Goal: Information Seeking & Learning: Learn about a topic

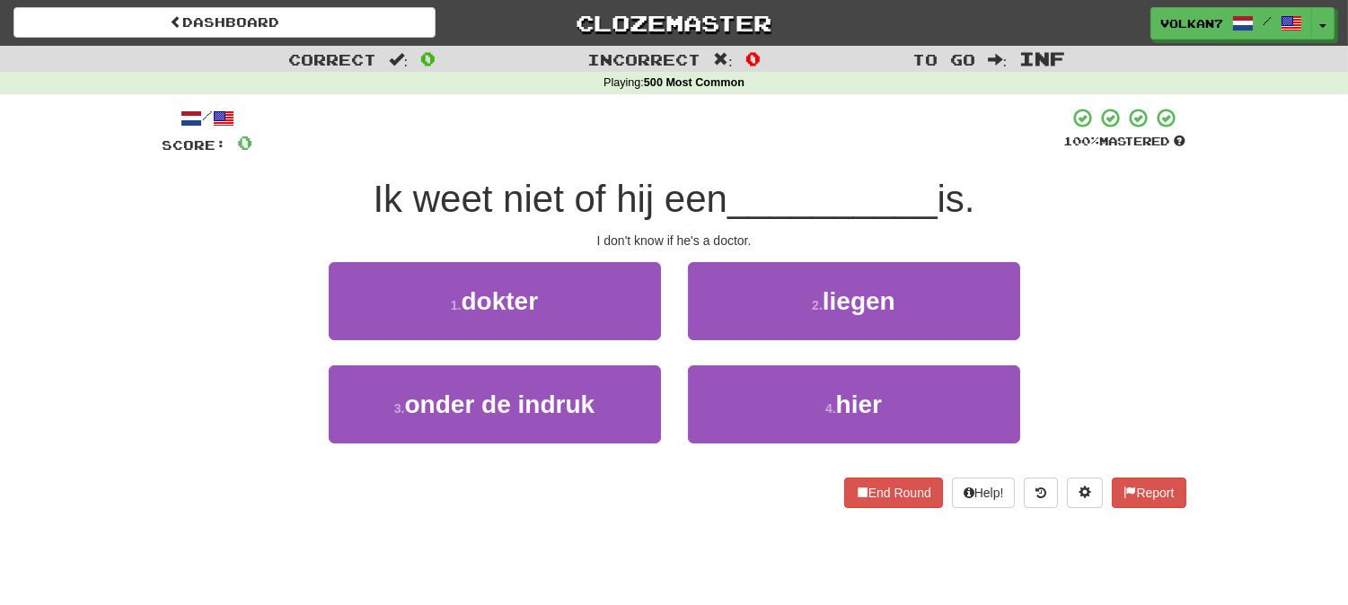
click at [307, 193] on div "Ik weet niet of hij een __________ is." at bounding box center [675, 199] width 1024 height 49
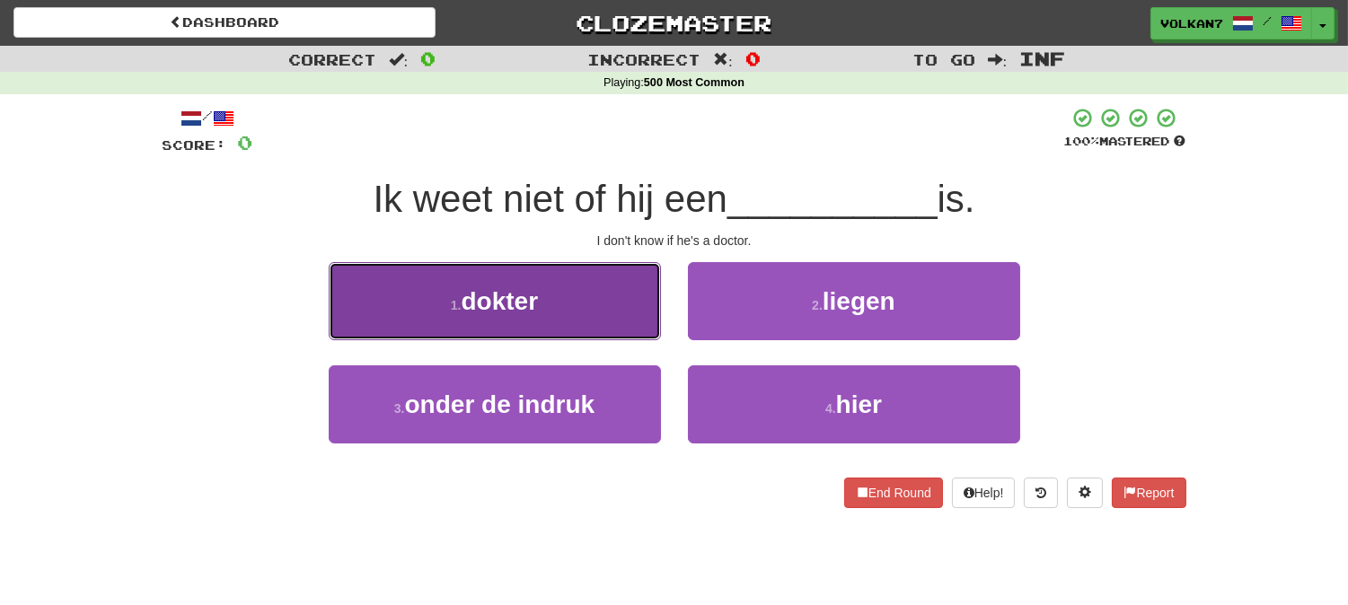
click at [589, 289] on button "1 . dokter" at bounding box center [495, 301] width 332 height 78
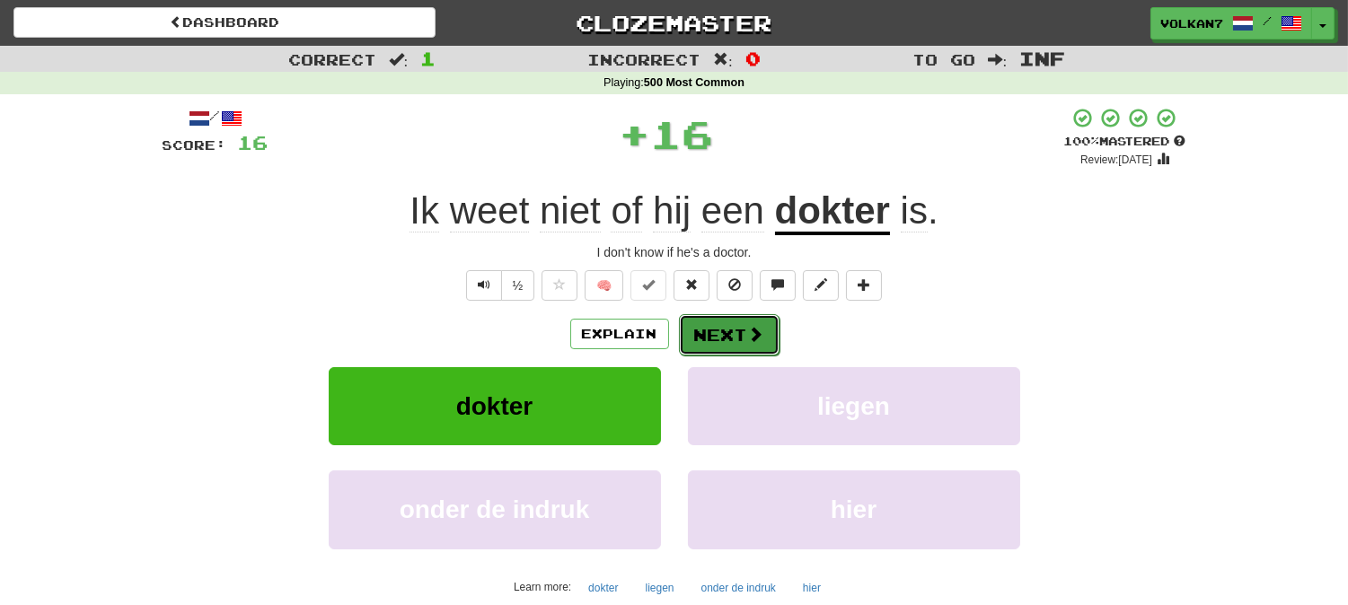
click at [748, 333] on span at bounding box center [756, 334] width 16 height 16
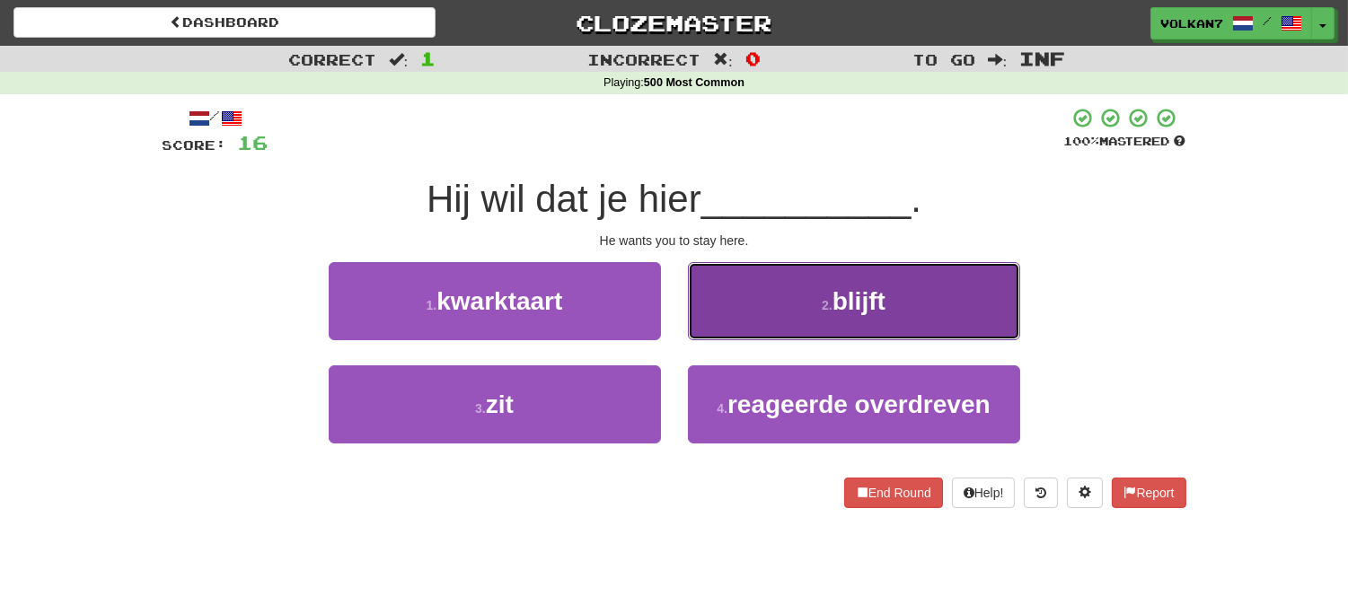
click at [775, 284] on button "2 . blijft" at bounding box center [854, 301] width 332 height 78
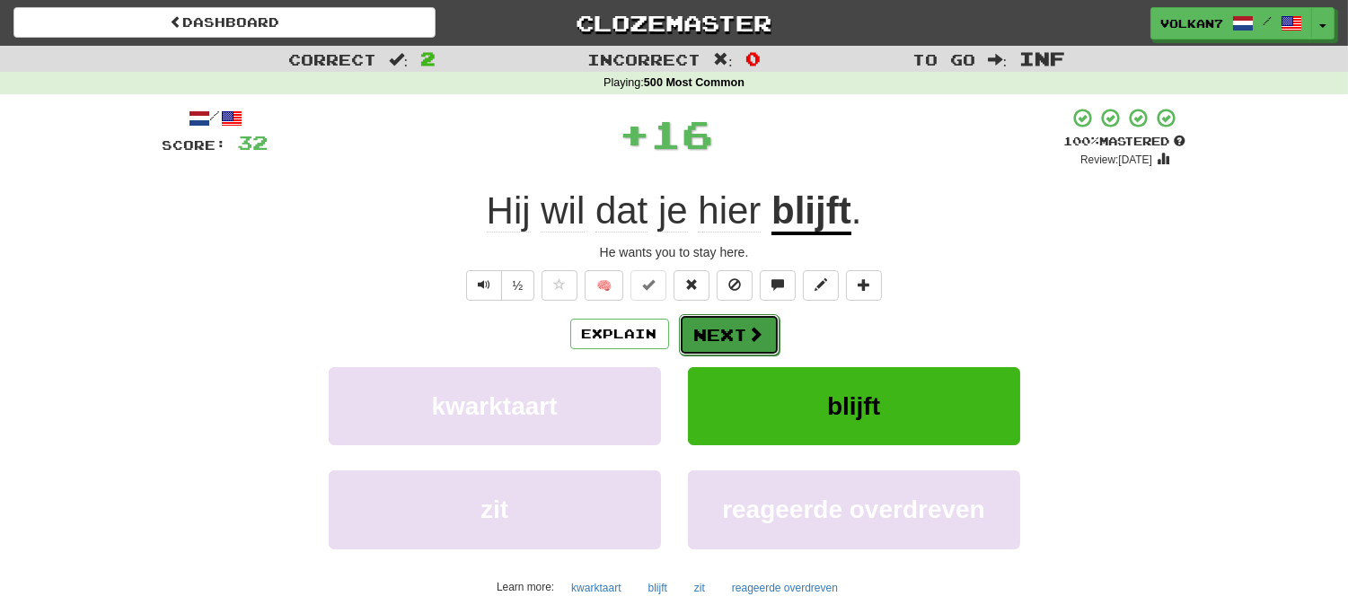
click at [748, 327] on span at bounding box center [756, 334] width 16 height 16
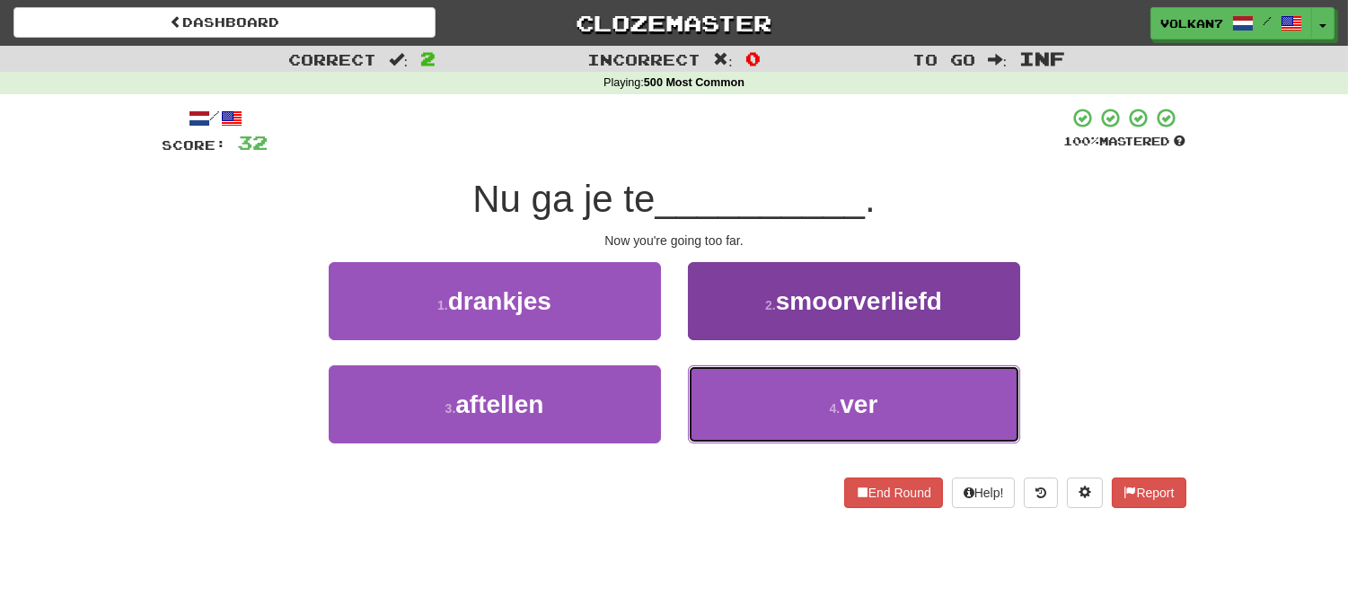
click at [809, 392] on button "4 . ver" at bounding box center [854, 405] width 332 height 78
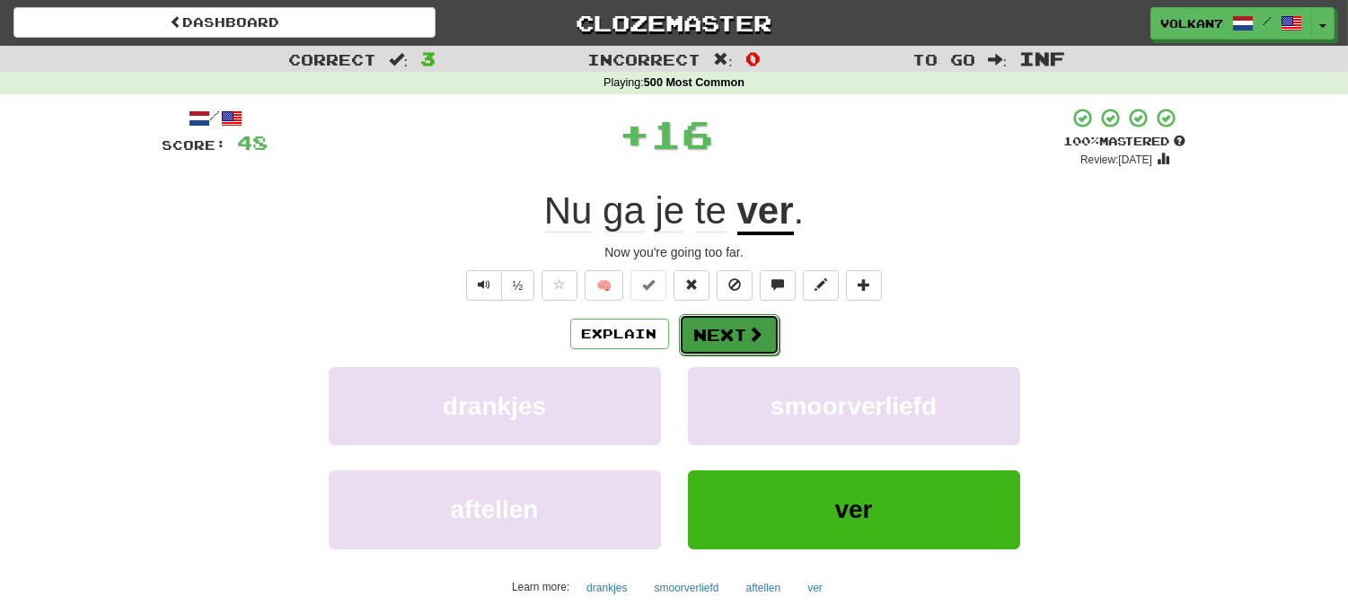
click at [711, 335] on button "Next" at bounding box center [729, 334] width 101 height 41
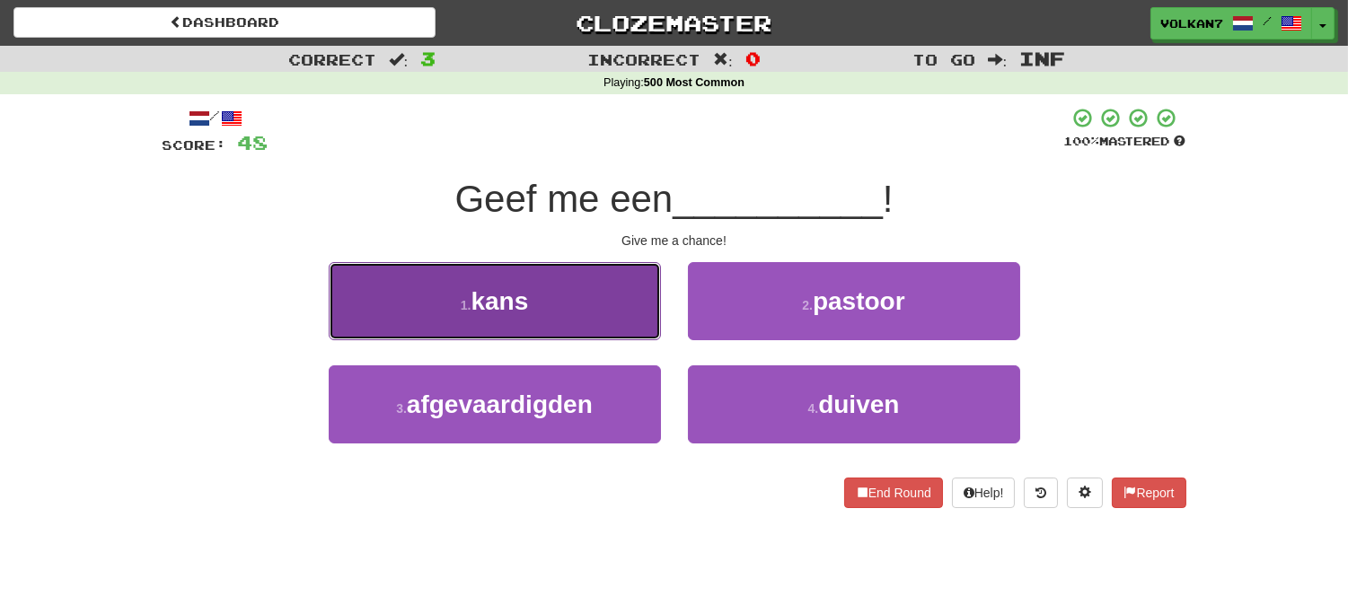
click at [608, 282] on button "1 . kans" at bounding box center [495, 301] width 332 height 78
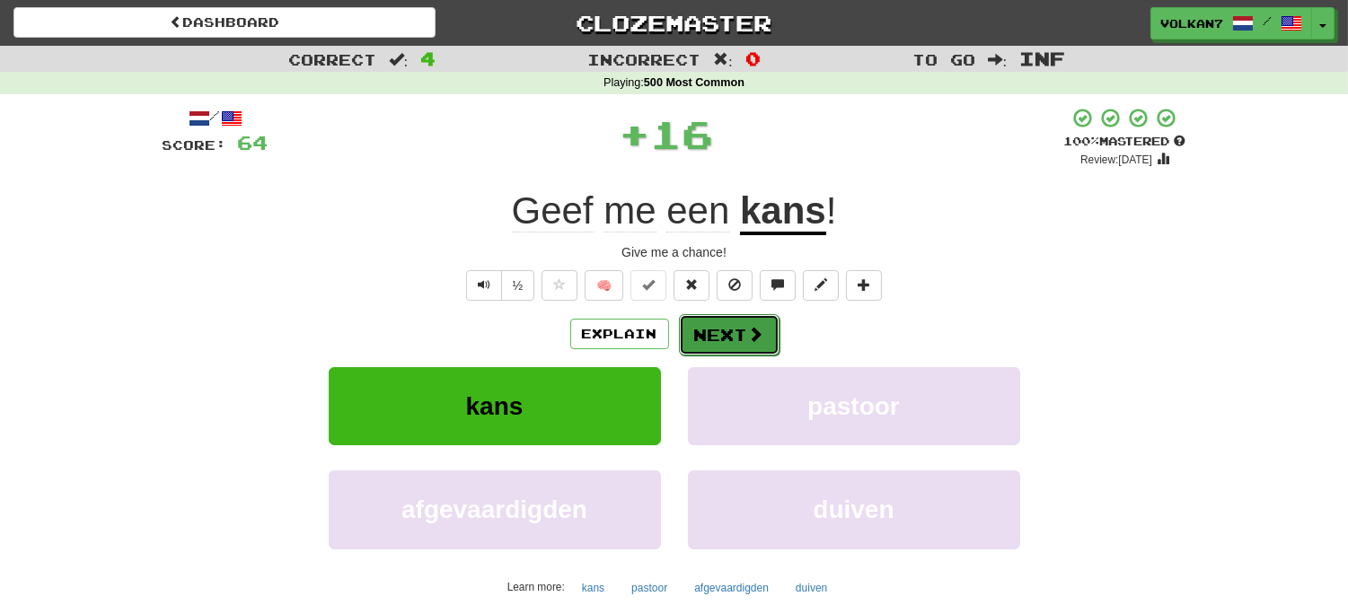
click at [755, 327] on span at bounding box center [756, 334] width 16 height 16
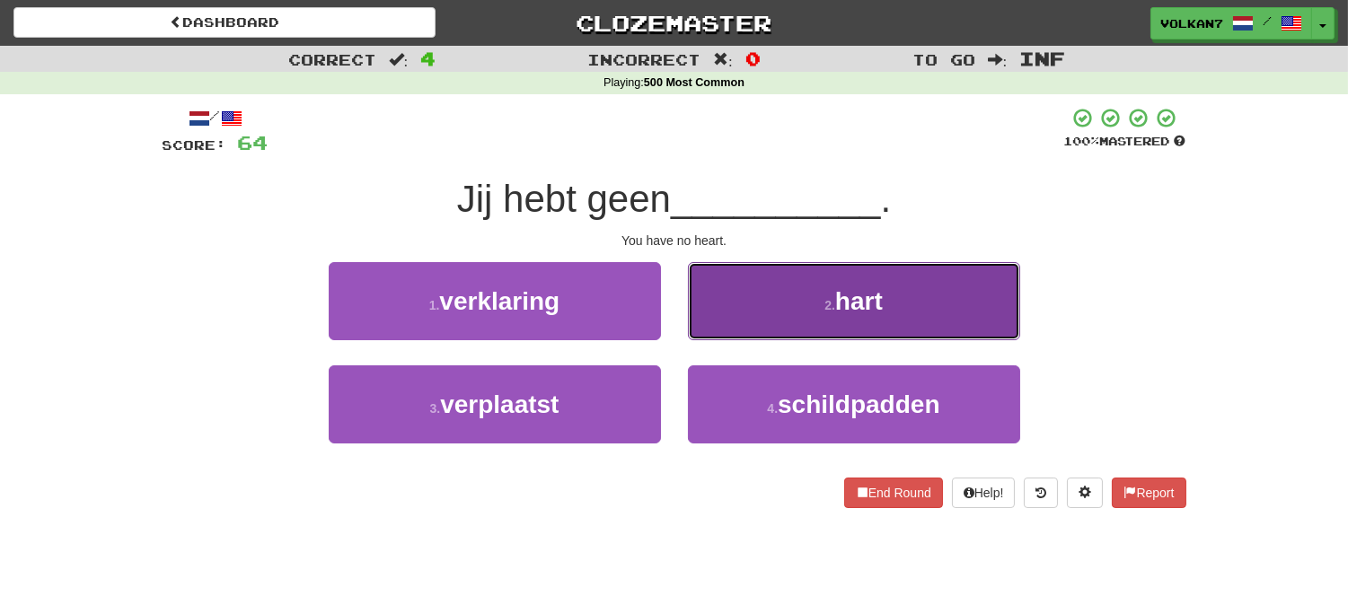
click at [783, 275] on button "2 . hart" at bounding box center [854, 301] width 332 height 78
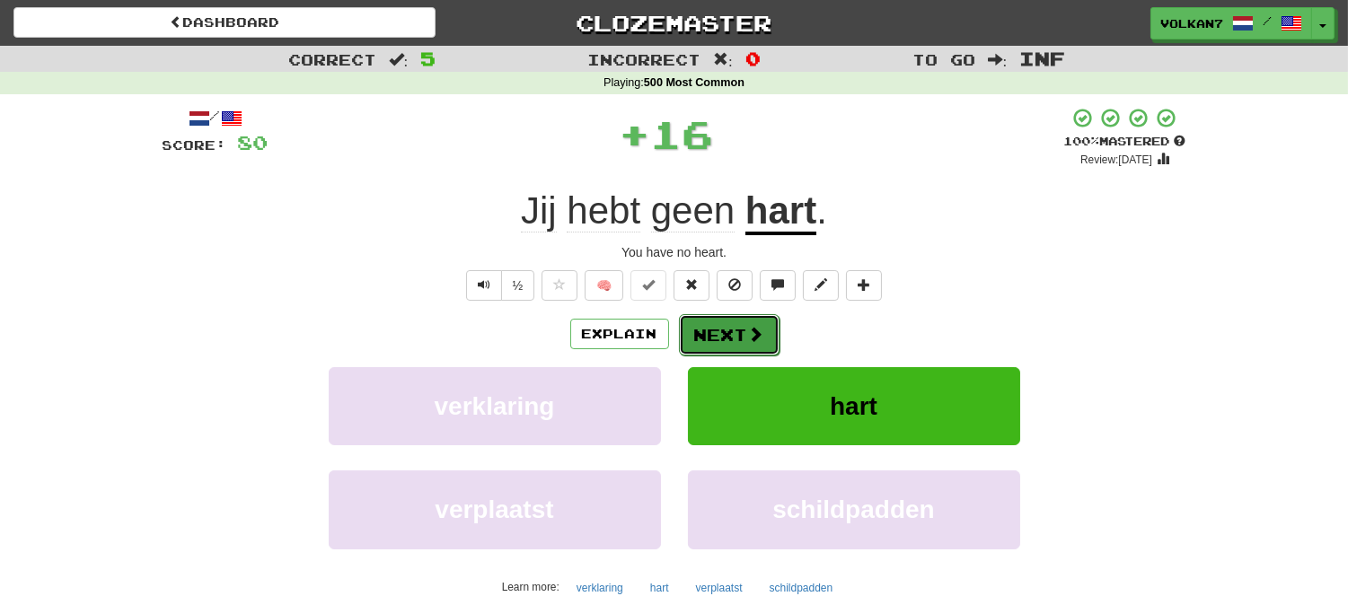
click at [732, 323] on button "Next" at bounding box center [729, 334] width 101 height 41
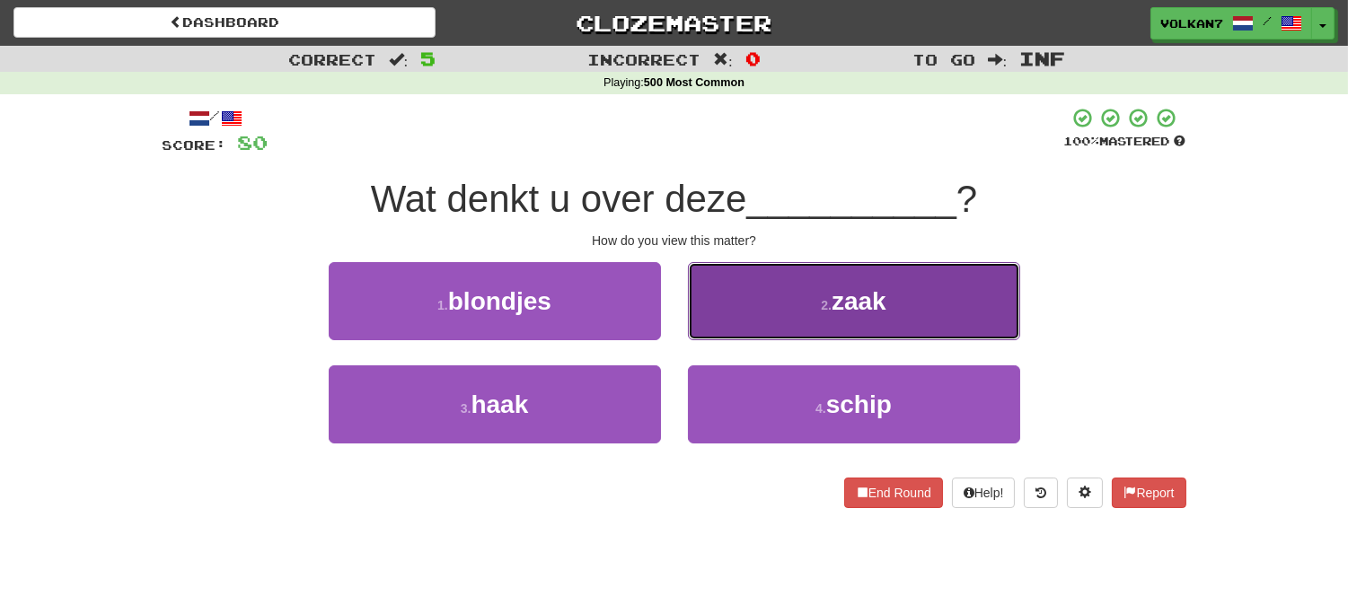
click at [766, 301] on button "2 . zaak" at bounding box center [854, 301] width 332 height 78
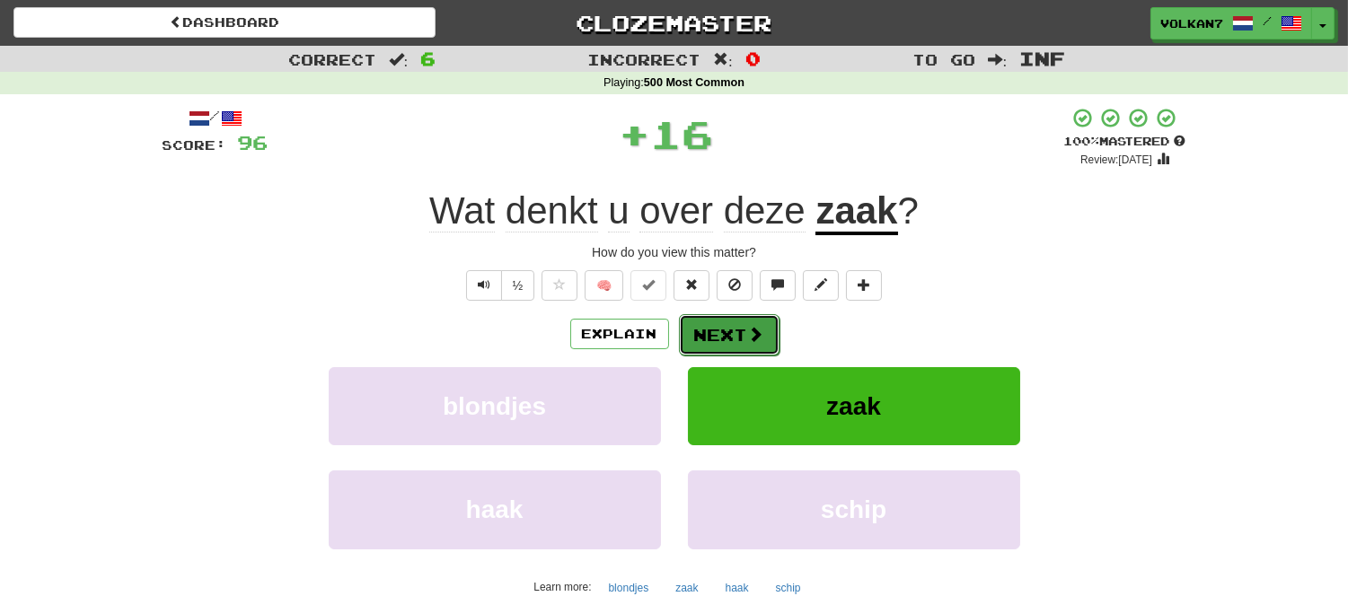
click at [740, 325] on button "Next" at bounding box center [729, 334] width 101 height 41
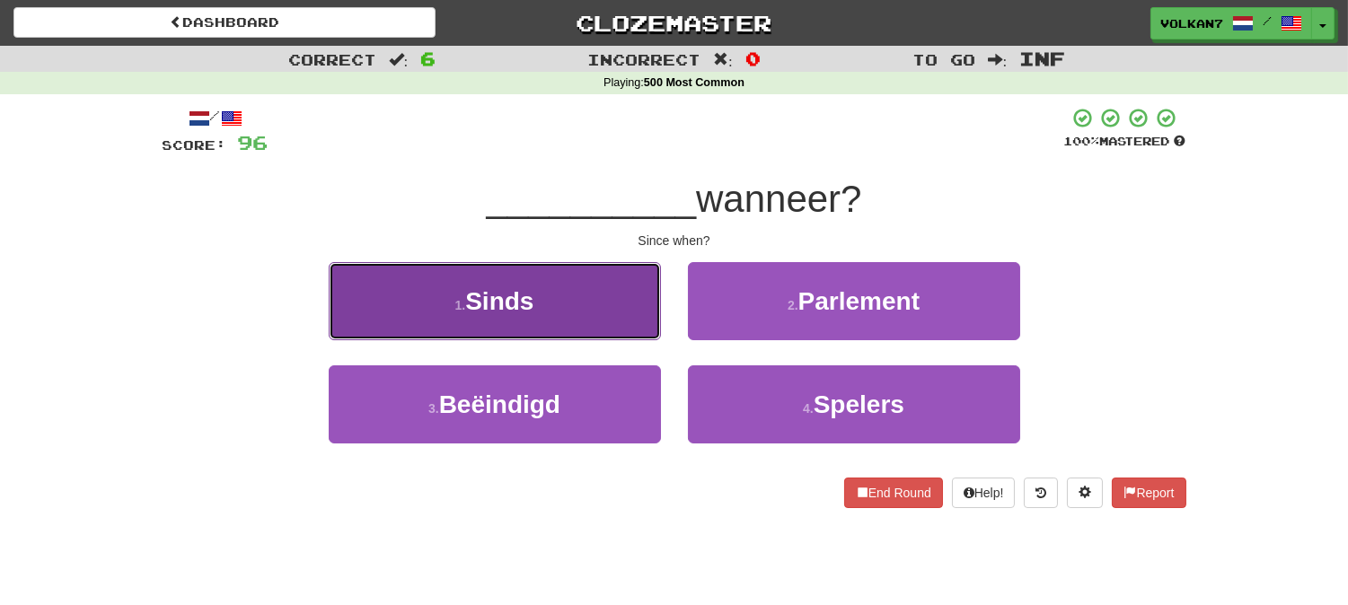
click at [584, 282] on button "1 . Sinds" at bounding box center [495, 301] width 332 height 78
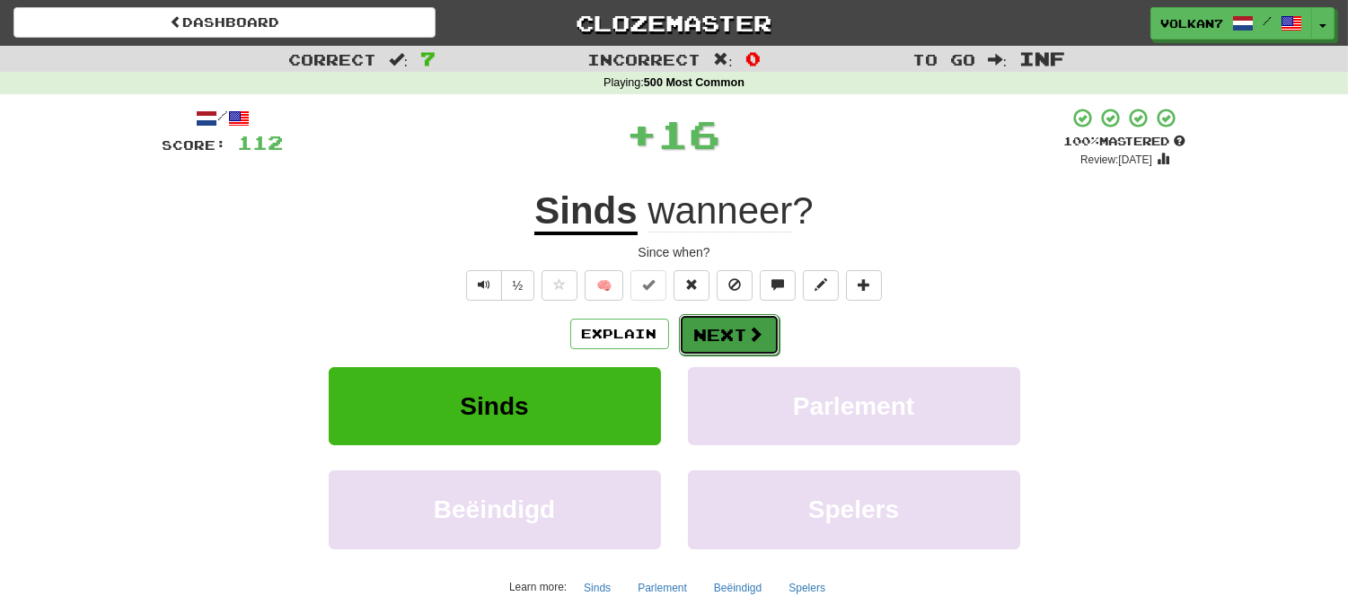
click at [728, 333] on button "Next" at bounding box center [729, 334] width 101 height 41
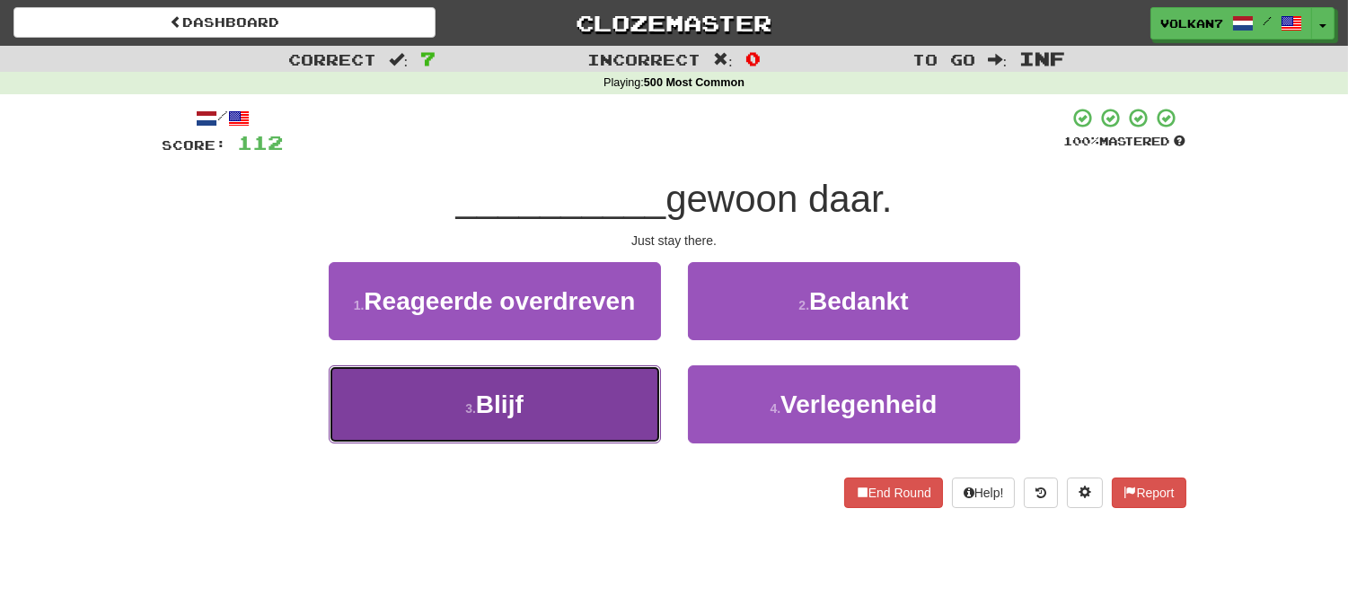
click at [582, 398] on button "3 . Blijf" at bounding box center [495, 405] width 332 height 78
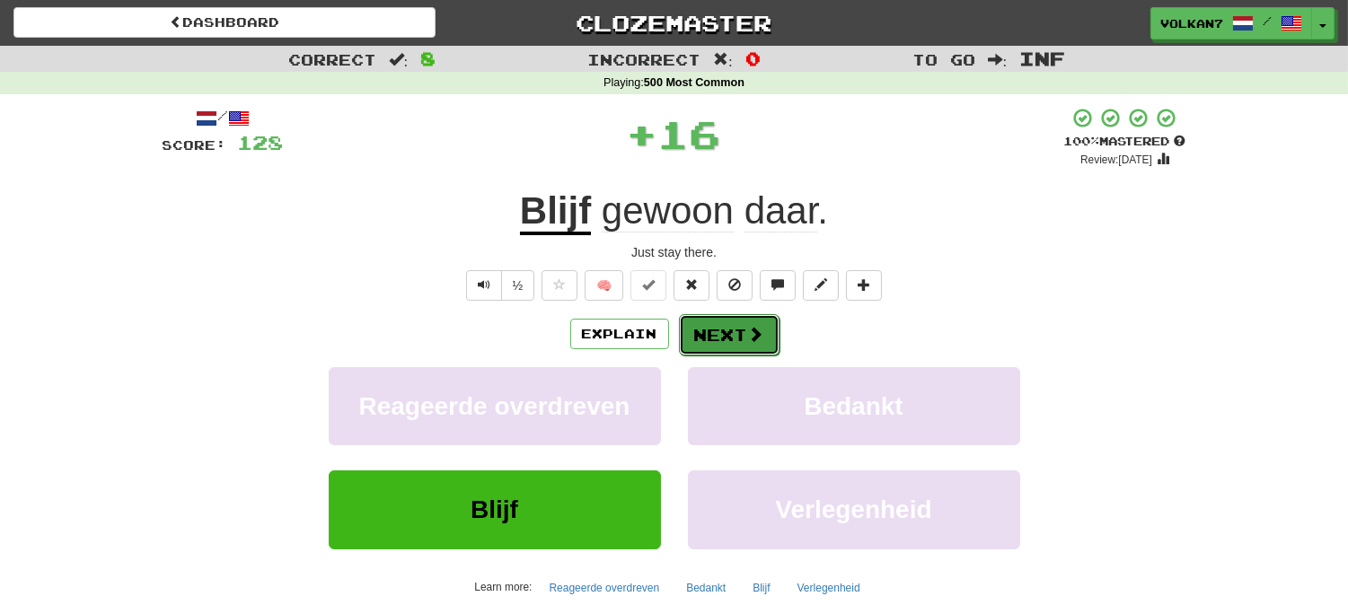
click at [736, 332] on button "Next" at bounding box center [729, 334] width 101 height 41
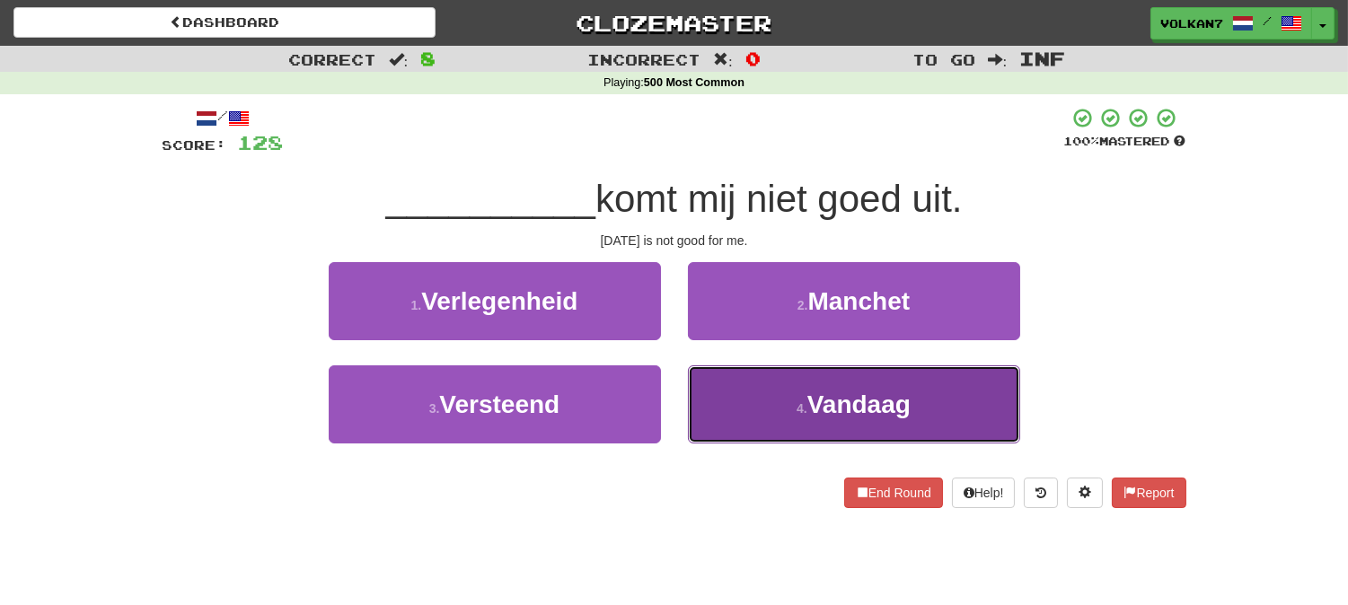
click at [768, 414] on button "4 . Vandaag" at bounding box center [854, 405] width 332 height 78
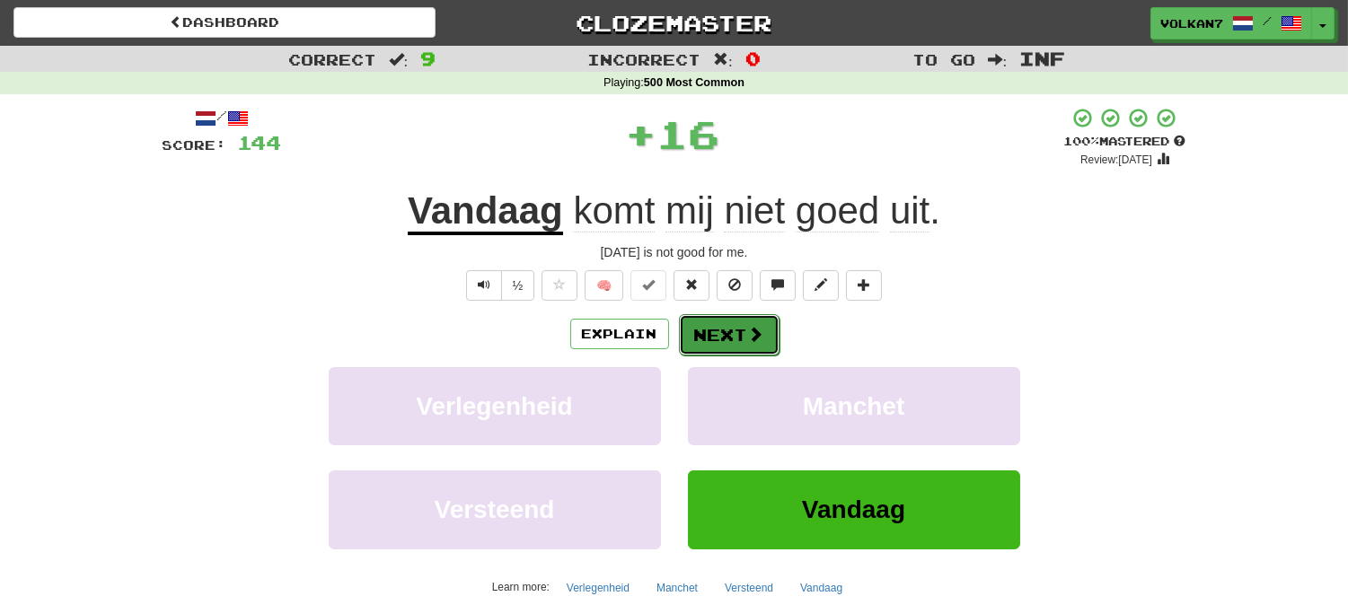
click at [744, 345] on button "Next" at bounding box center [729, 334] width 101 height 41
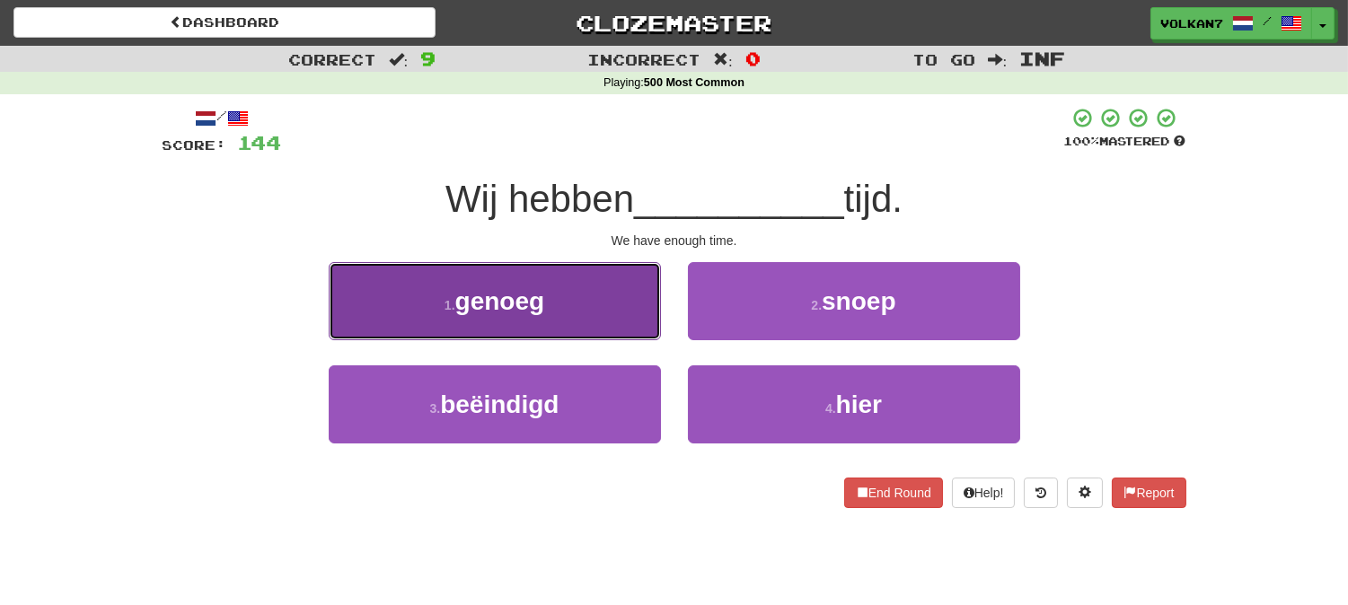
click at [636, 289] on button "1 . genoeg" at bounding box center [495, 301] width 332 height 78
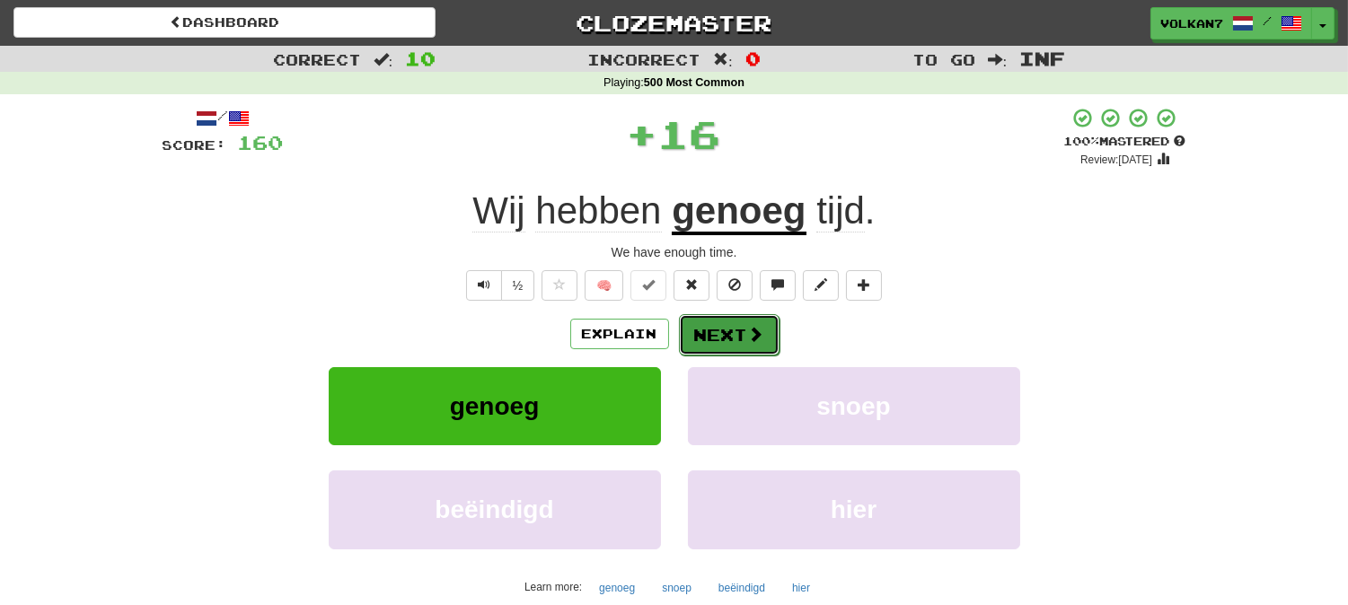
click at [755, 326] on span at bounding box center [756, 334] width 16 height 16
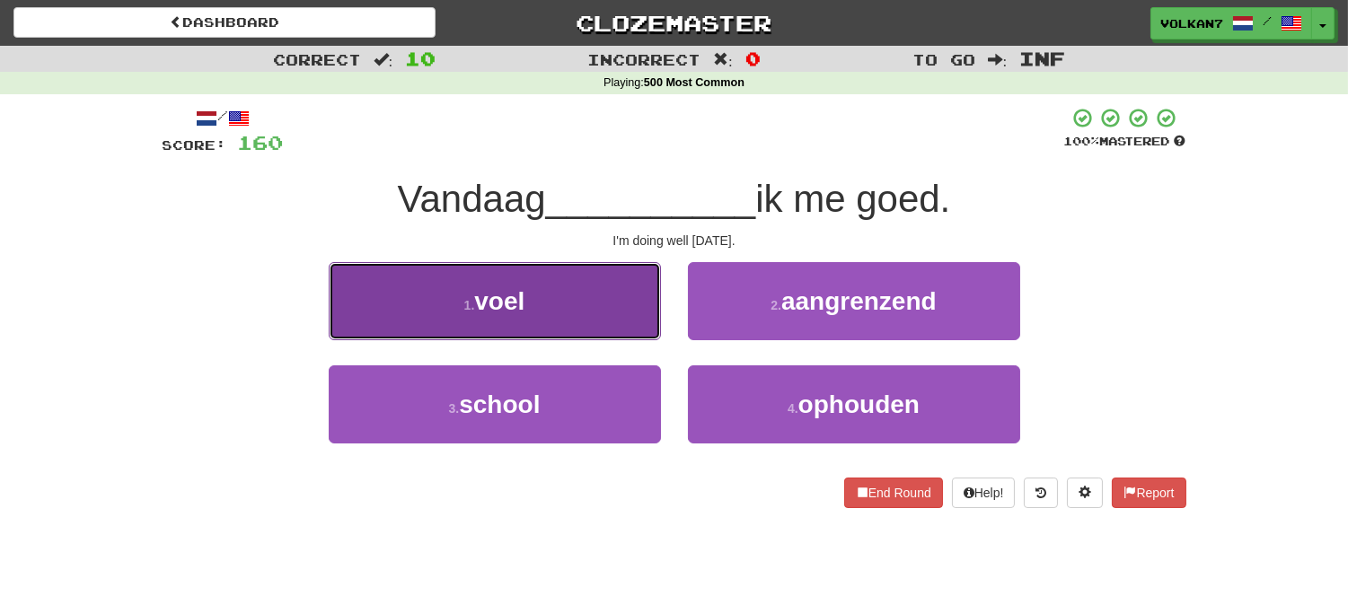
click at [569, 311] on button "1 . voel" at bounding box center [495, 301] width 332 height 78
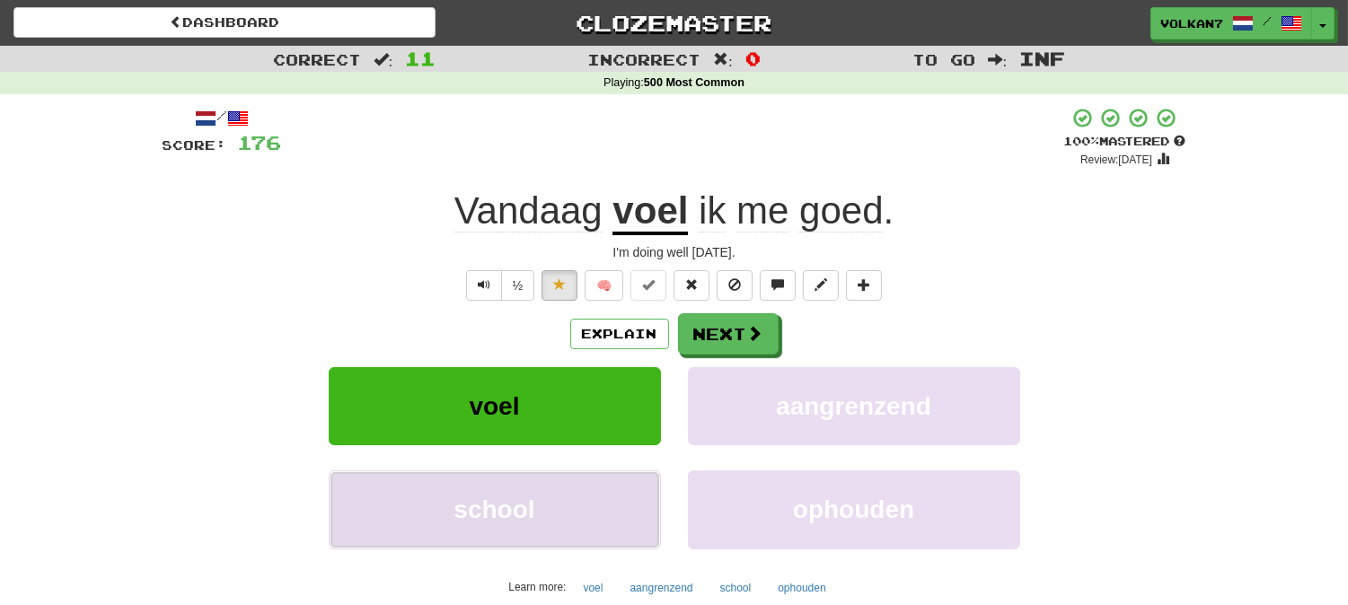
click at [357, 548] on button "school" at bounding box center [495, 510] width 332 height 78
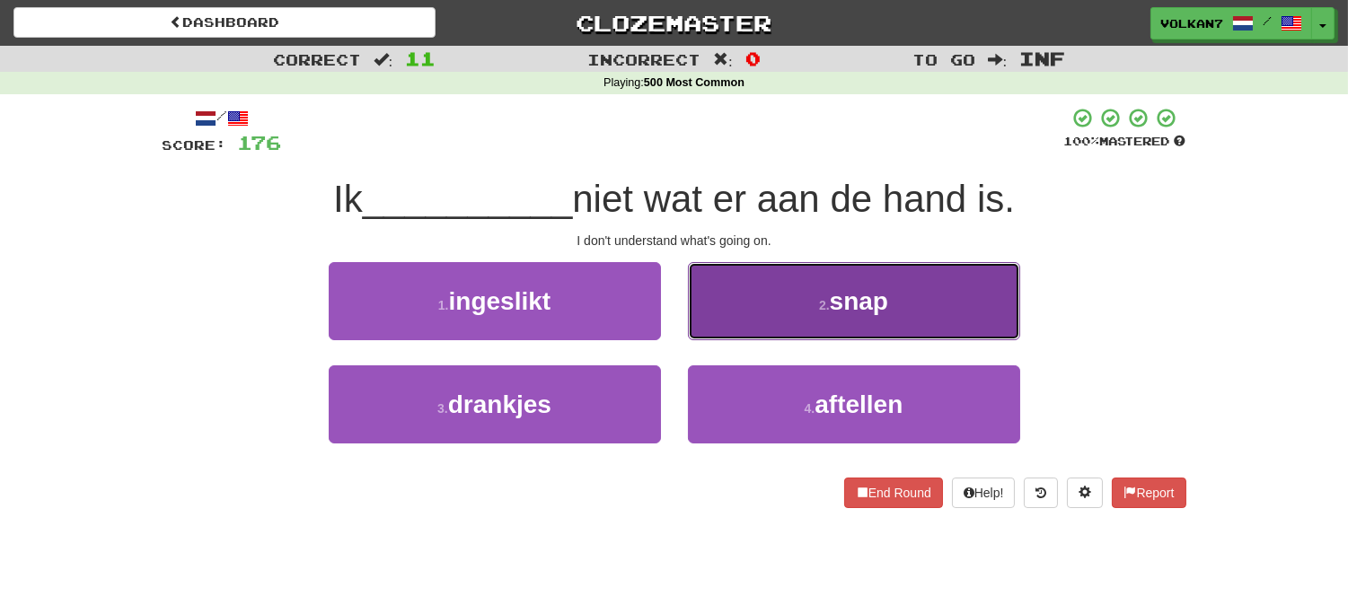
click at [800, 299] on button "2 . snap" at bounding box center [854, 301] width 332 height 78
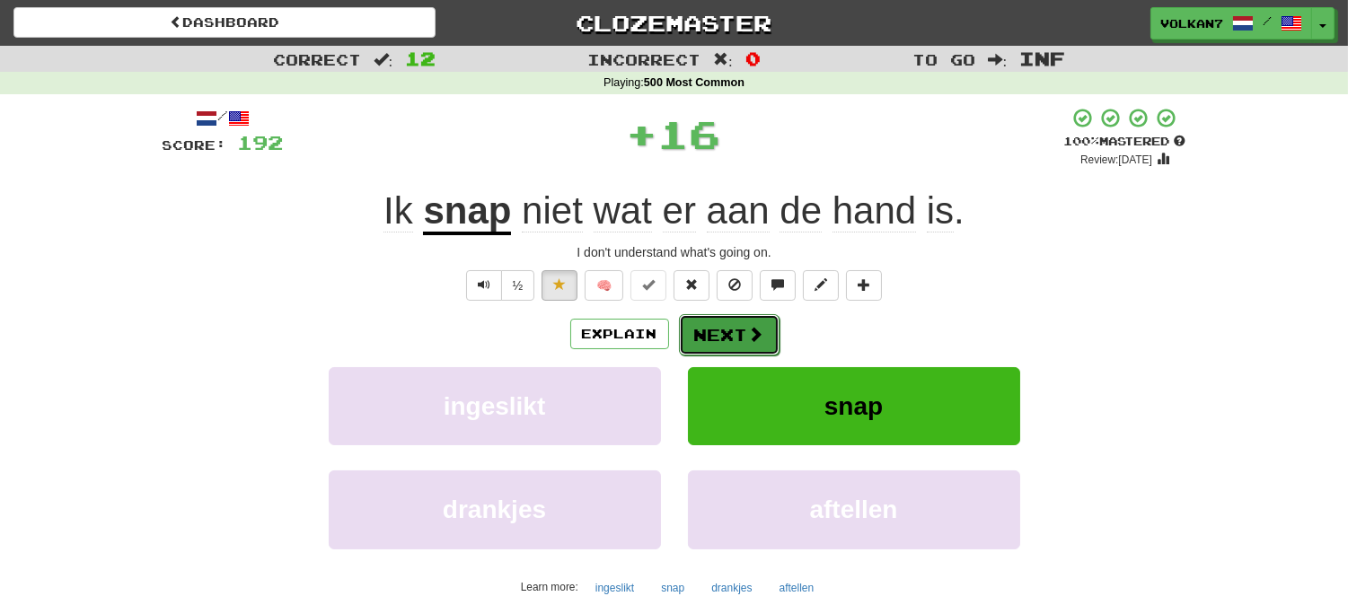
click at [748, 332] on span at bounding box center [756, 334] width 16 height 16
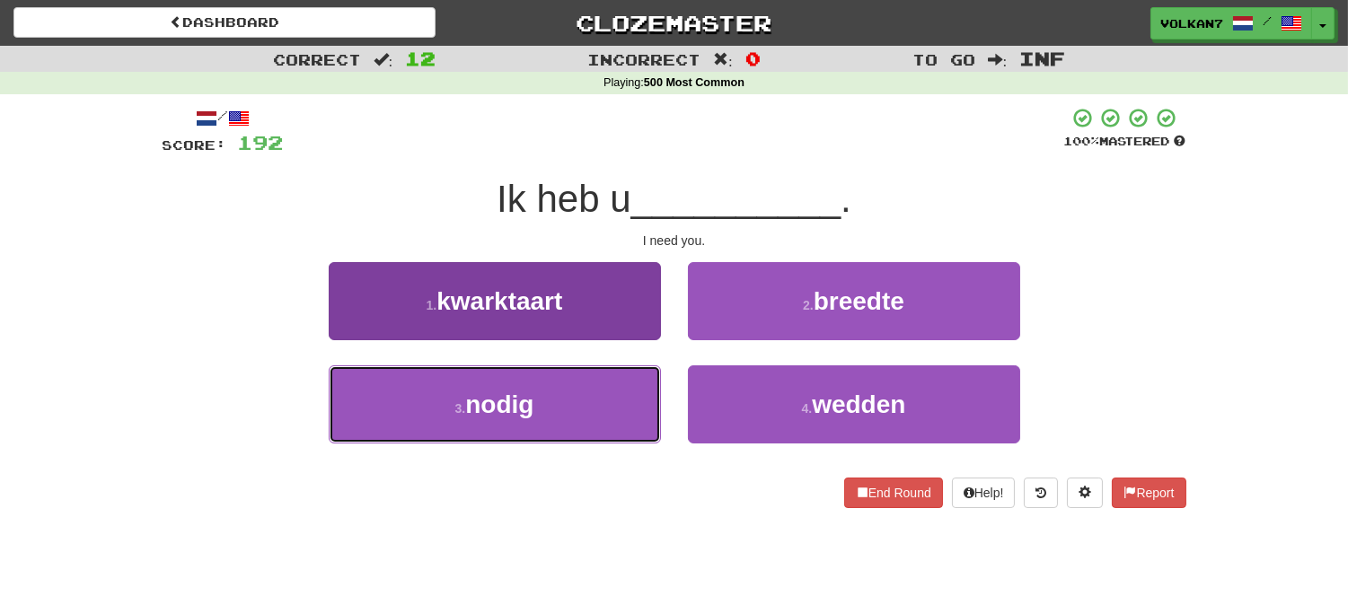
click at [563, 399] on button "3 . nodig" at bounding box center [495, 405] width 332 height 78
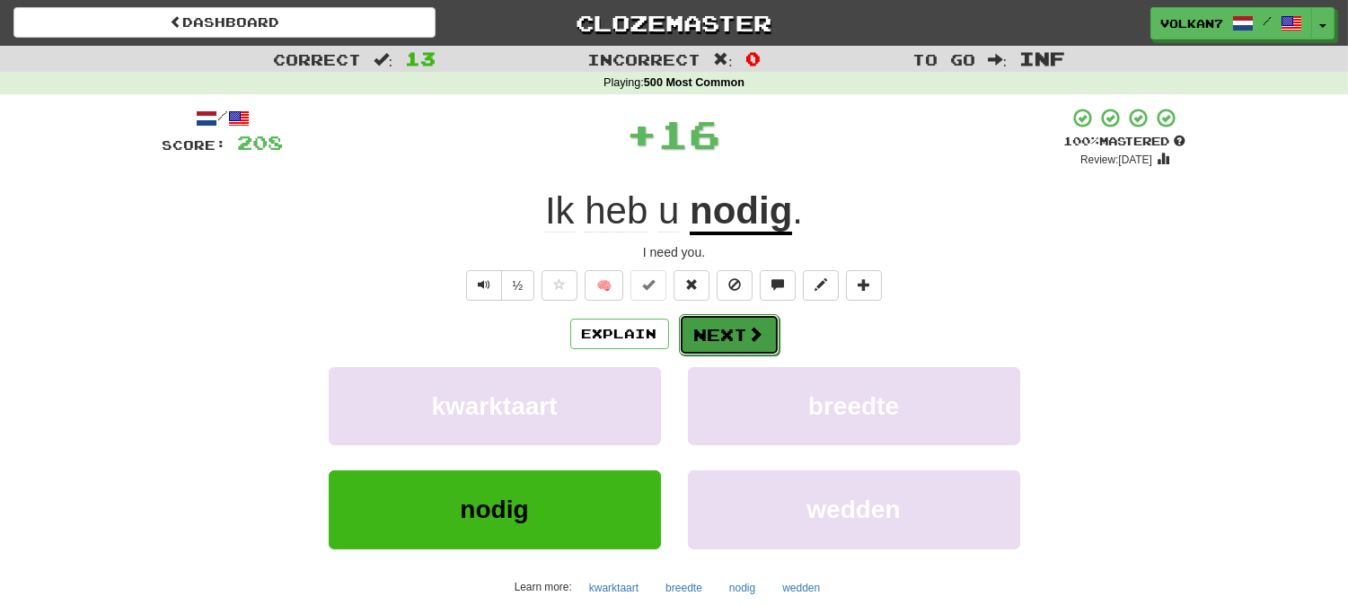
click at [739, 333] on button "Next" at bounding box center [729, 334] width 101 height 41
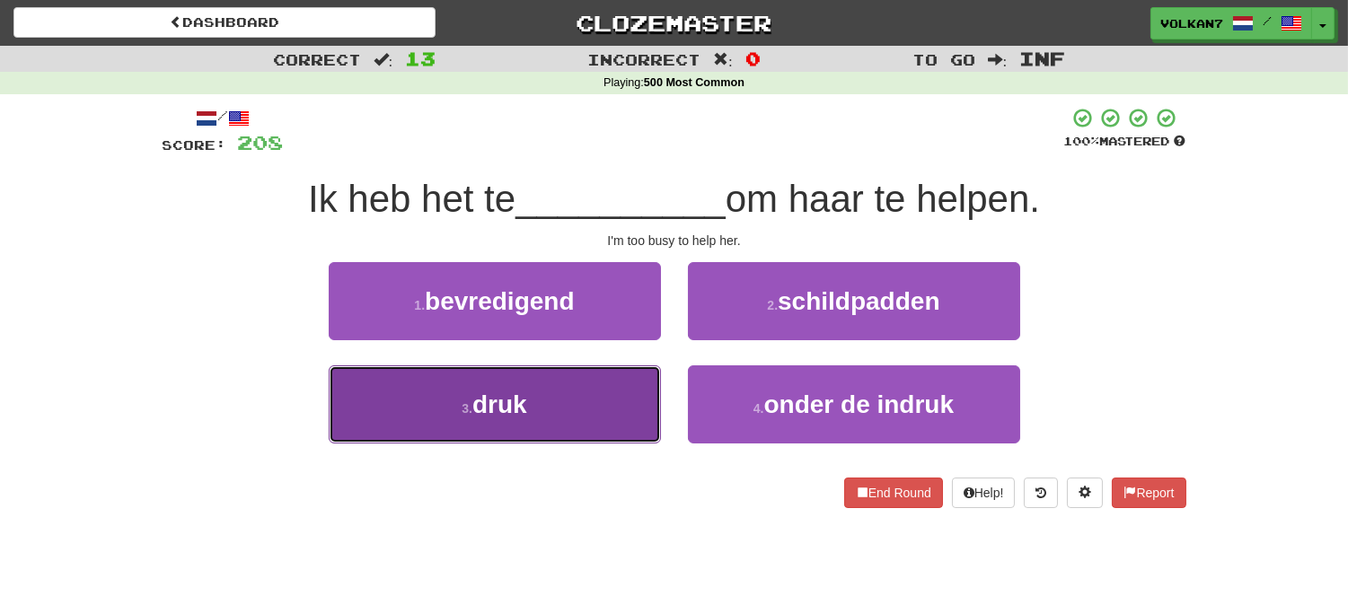
click at [563, 383] on button "3 . druk" at bounding box center [495, 405] width 332 height 78
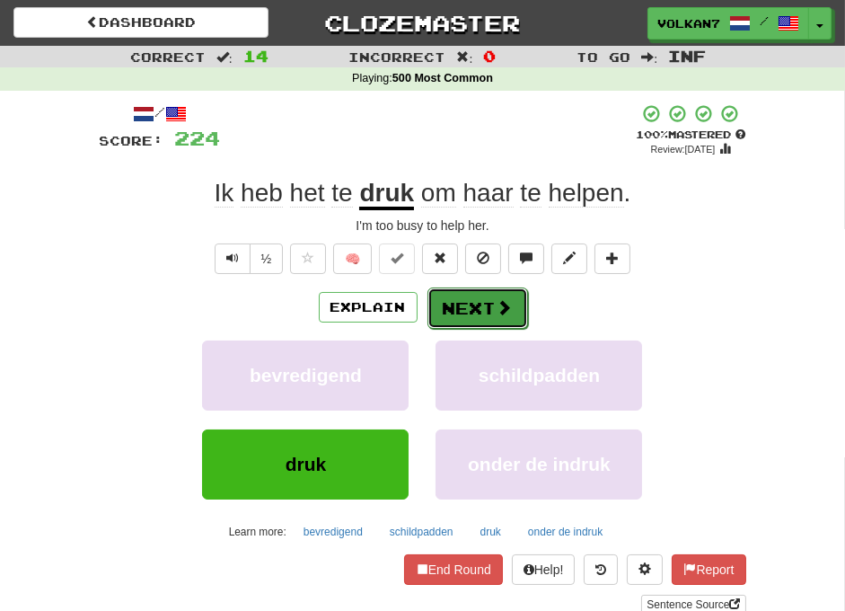
click at [489, 302] on button "Next" at bounding box center [478, 307] width 101 height 41
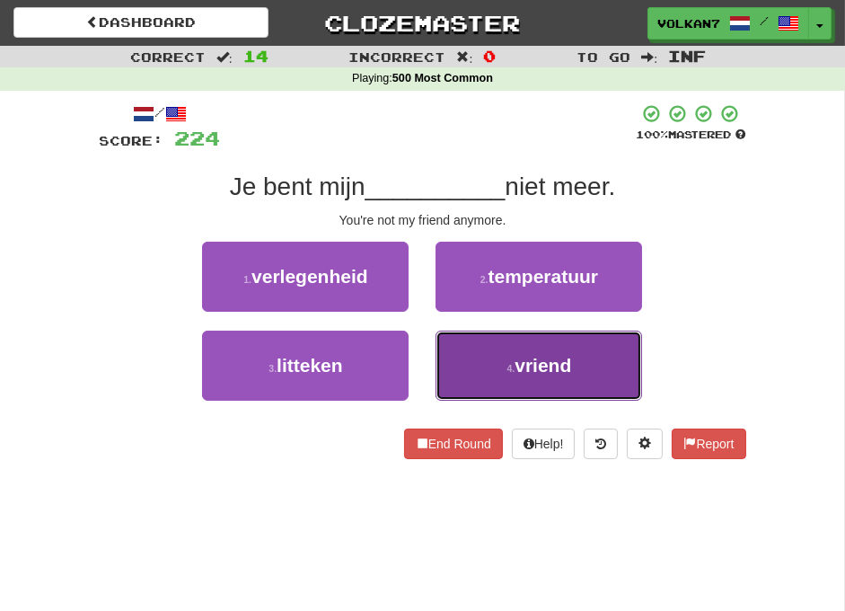
click at [499, 369] on button "4 . vriend" at bounding box center [539, 366] width 207 height 70
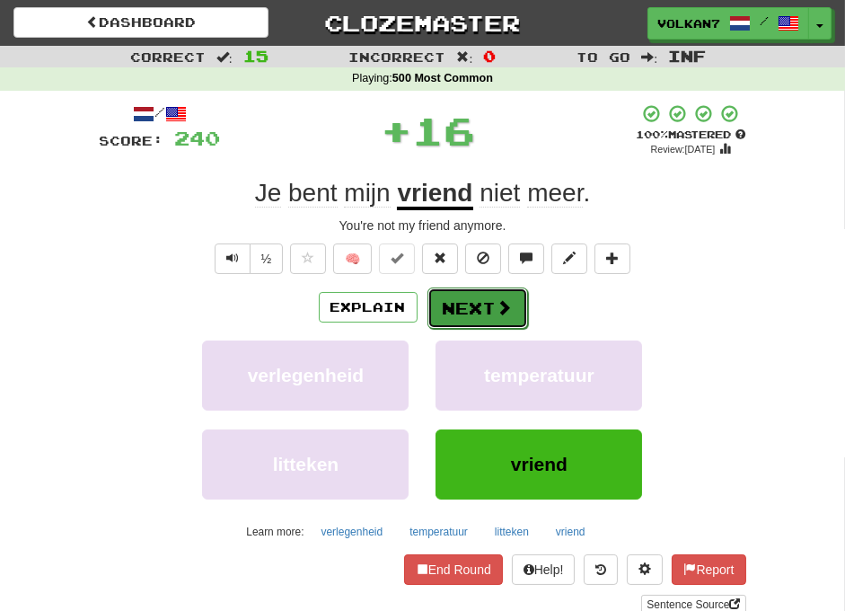
click at [465, 325] on button "Next" at bounding box center [478, 307] width 101 height 41
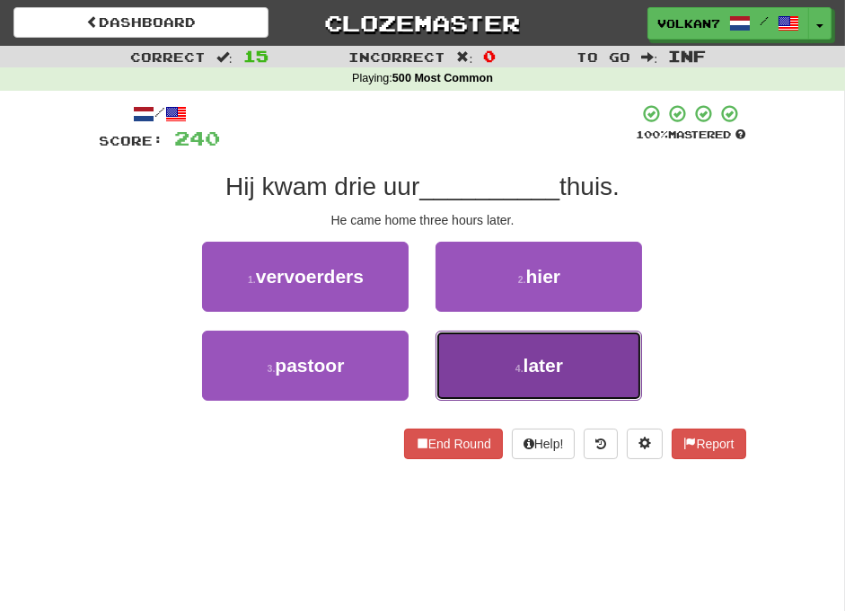
click at [549, 379] on button "4 . later" at bounding box center [539, 366] width 207 height 70
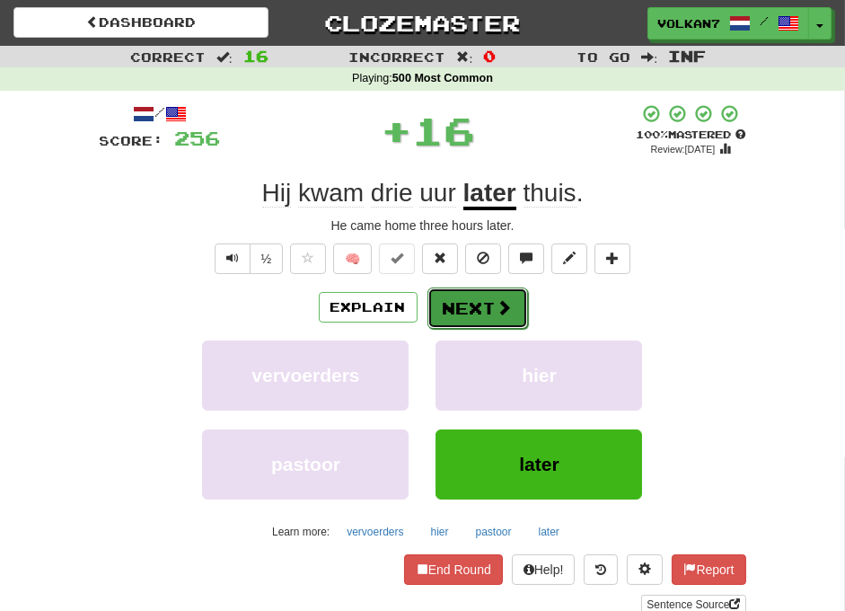
click at [497, 312] on span at bounding box center [505, 307] width 16 height 16
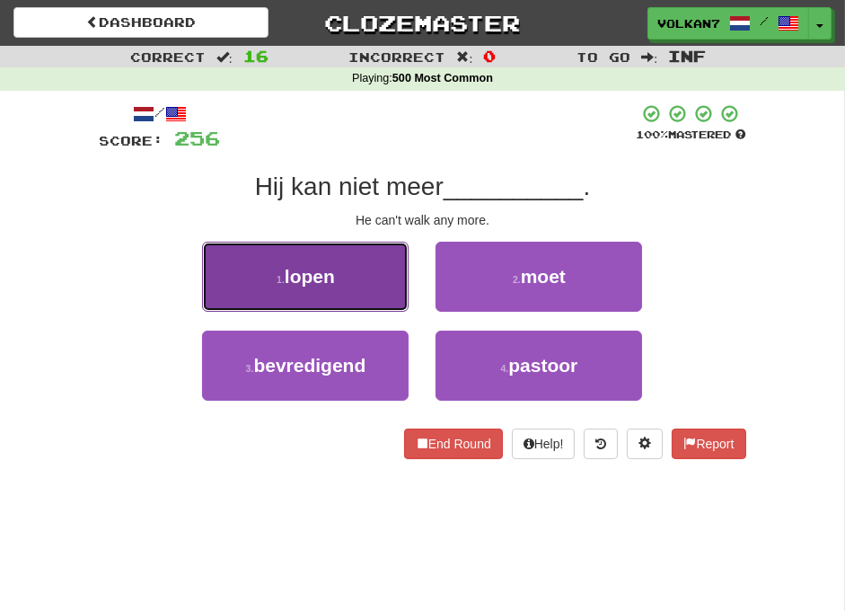
click at [366, 291] on button "1 . lopen" at bounding box center [305, 277] width 207 height 70
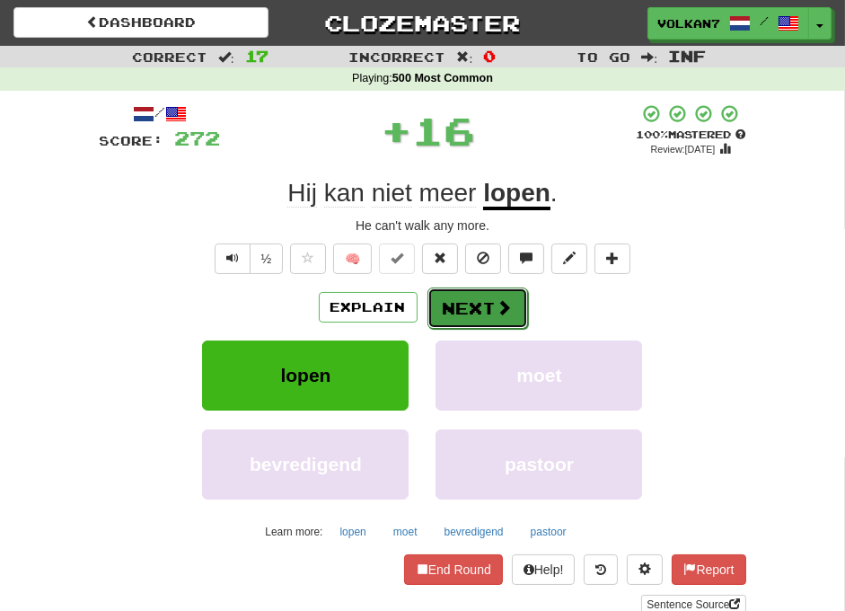
click at [485, 300] on button "Next" at bounding box center [478, 307] width 101 height 41
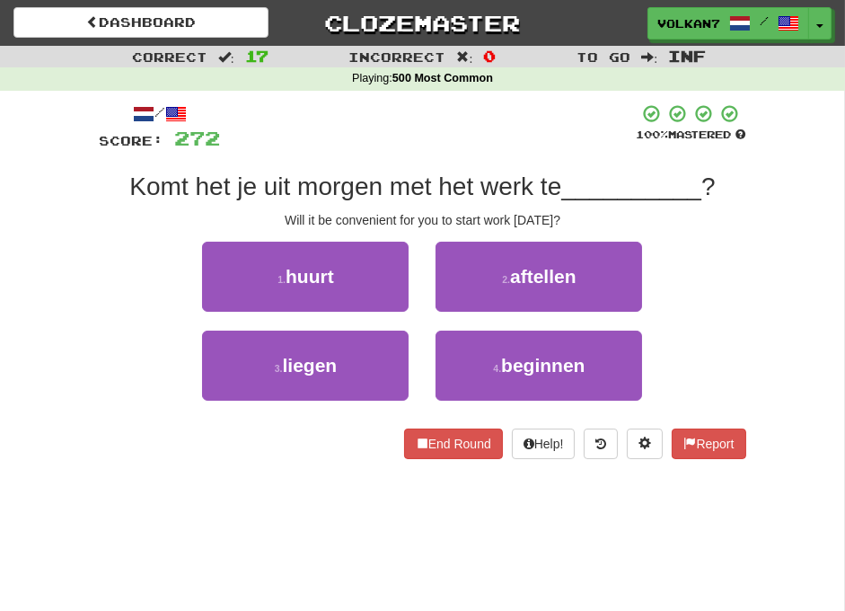
click at [498, 128] on div at bounding box center [429, 127] width 416 height 49
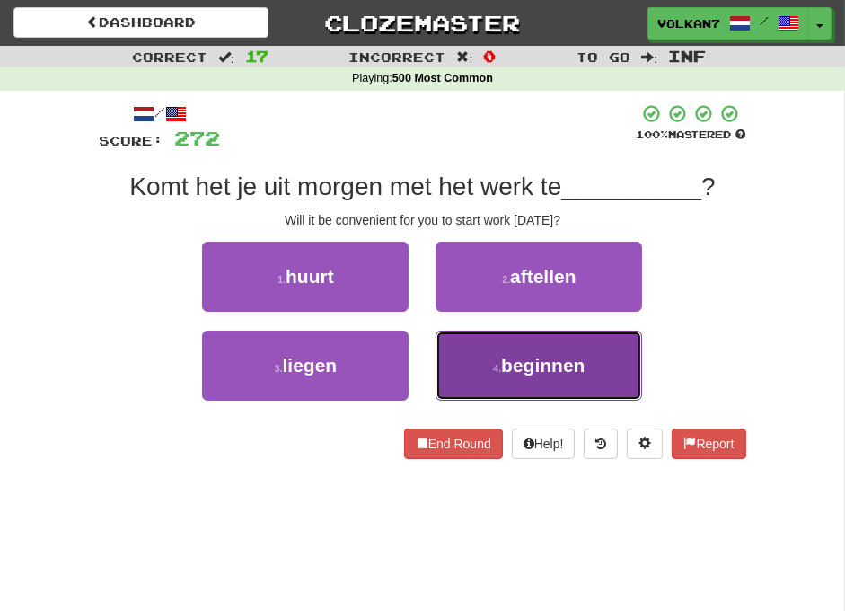
click at [490, 370] on button "4 . beginnen" at bounding box center [539, 366] width 207 height 70
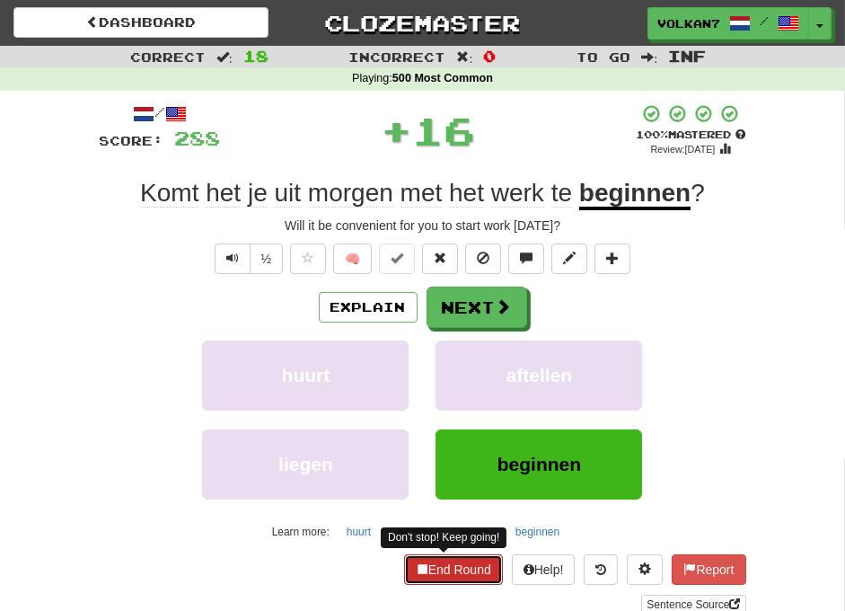
click at [477, 567] on button "End Round" at bounding box center [453, 569] width 99 height 31
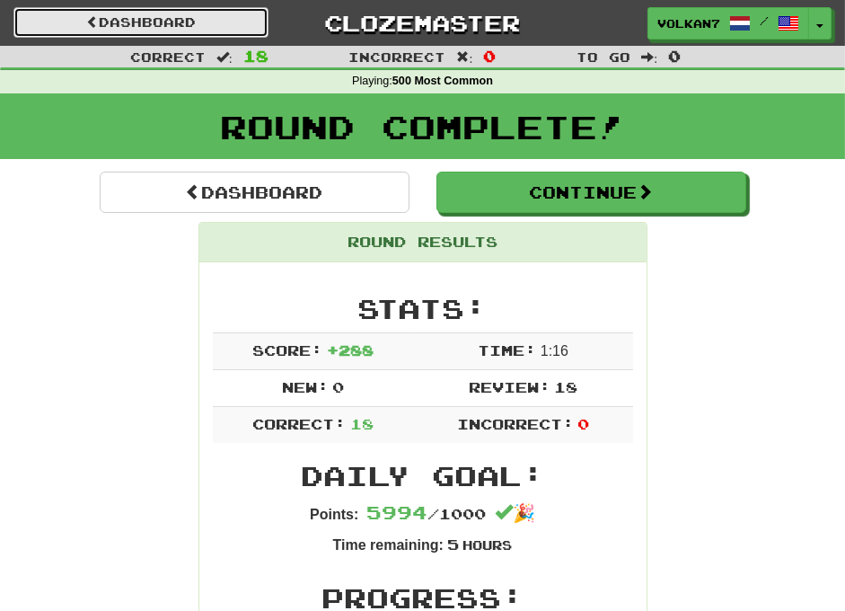
click at [157, 27] on link "Dashboard" at bounding box center [140, 22] width 255 height 31
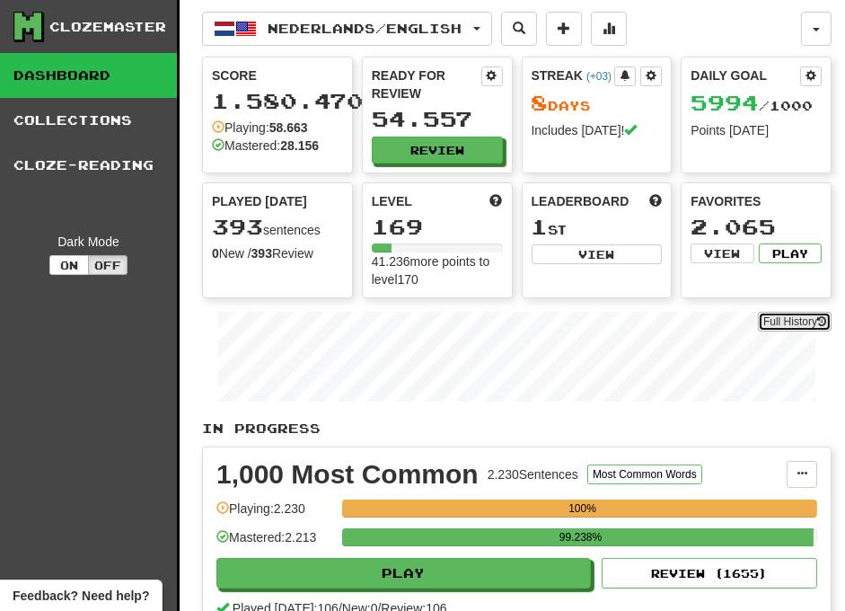
click at [802, 325] on link "Full History" at bounding box center [795, 322] width 74 height 20
